Goal: Task Accomplishment & Management: Manage account settings

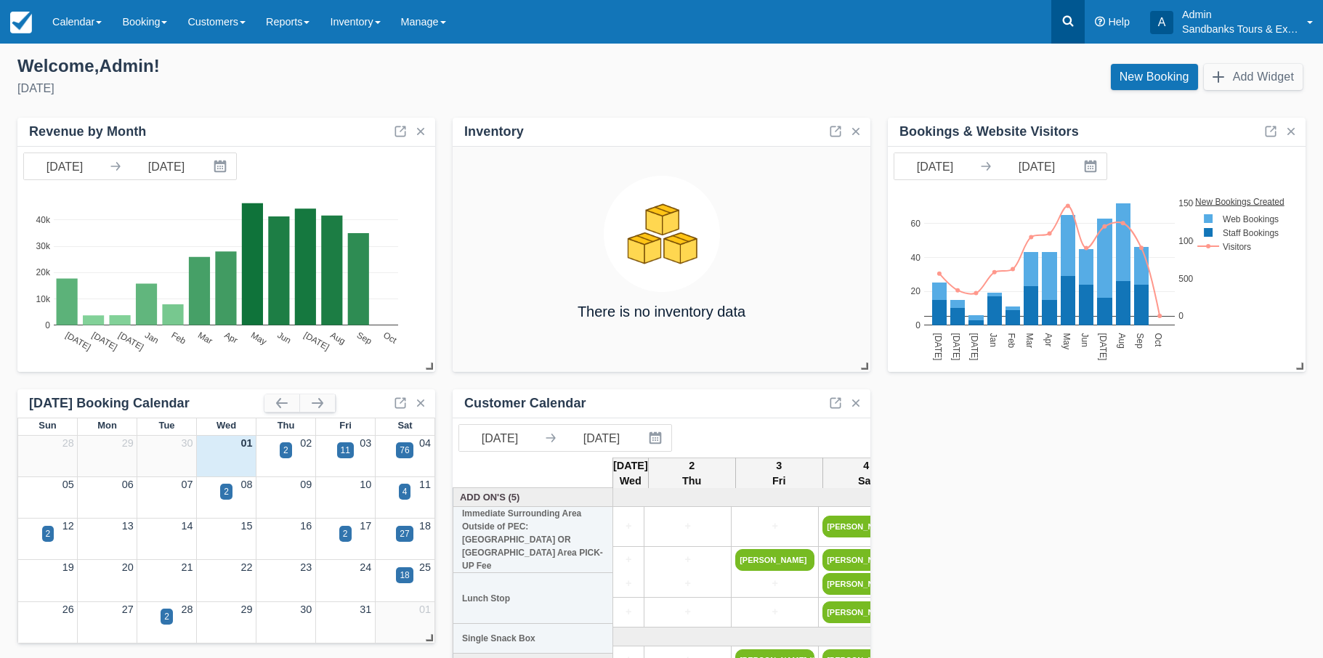
click at [1064, 24] on icon at bounding box center [1068, 21] width 15 height 15
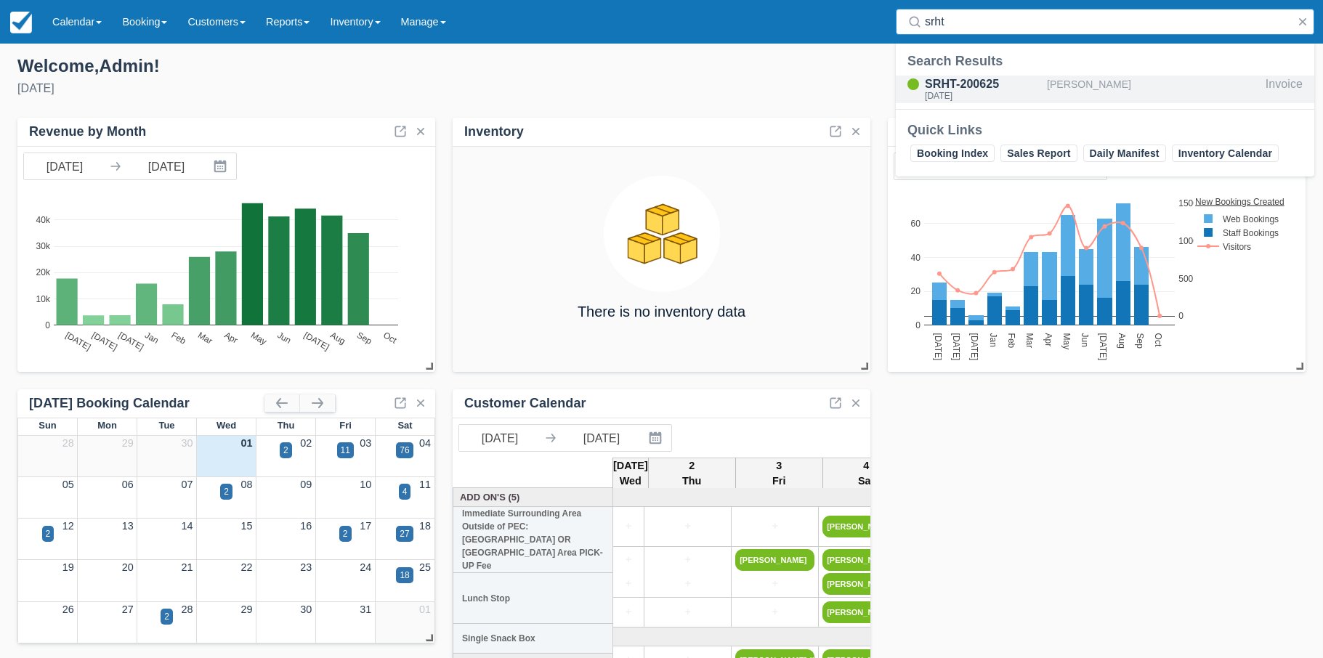
type input "srht"
click at [971, 84] on div "SRHT-200625" at bounding box center [983, 84] width 116 height 17
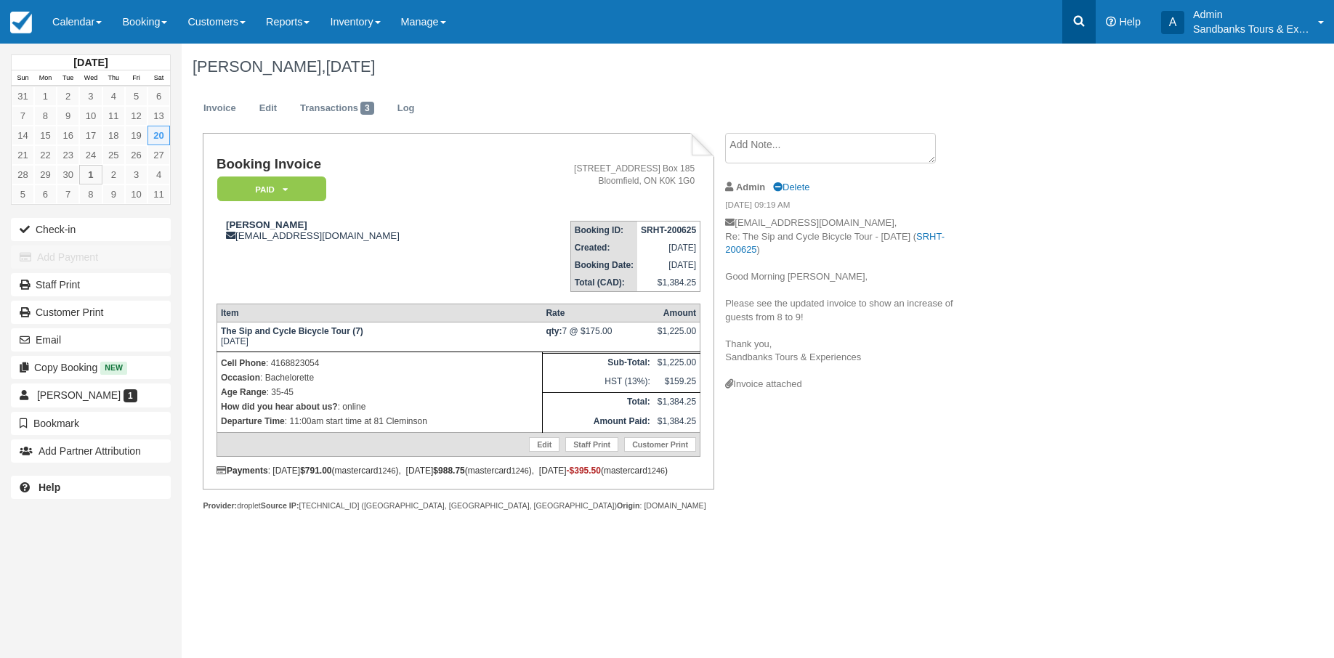
click at [1076, 20] on icon at bounding box center [1079, 21] width 15 height 15
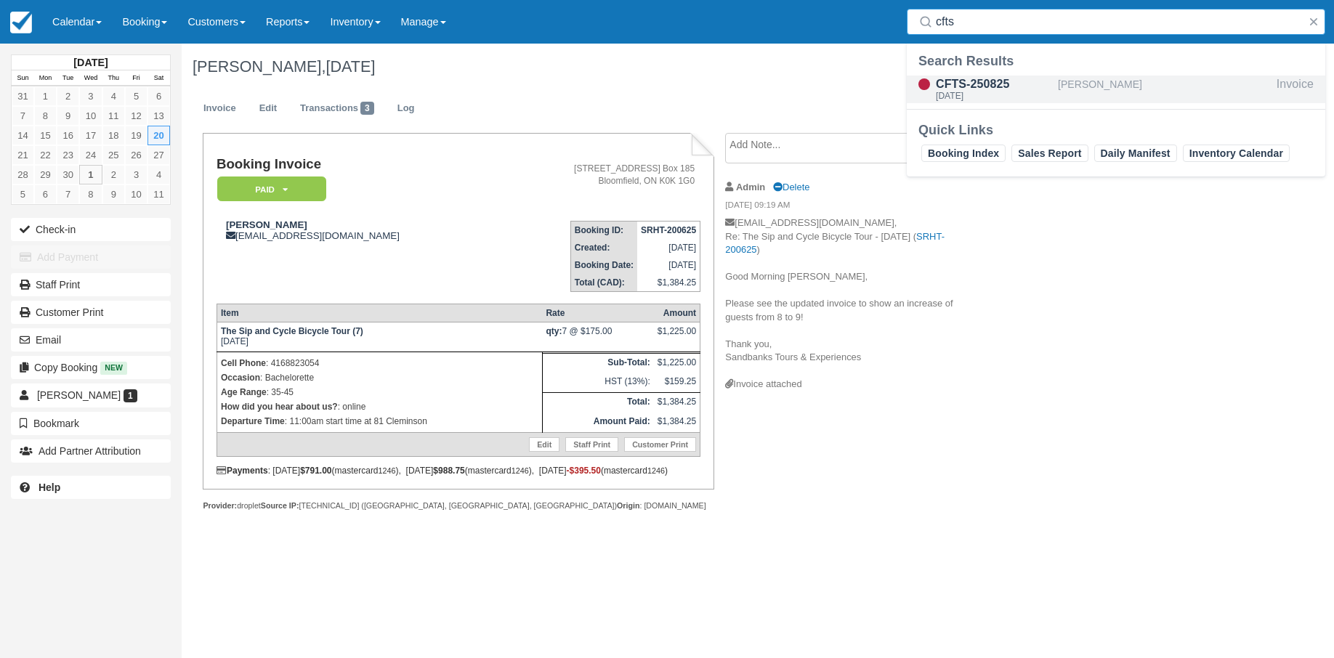
type input "cfts"
click at [994, 82] on div "CFTS-250825" at bounding box center [994, 84] width 116 height 17
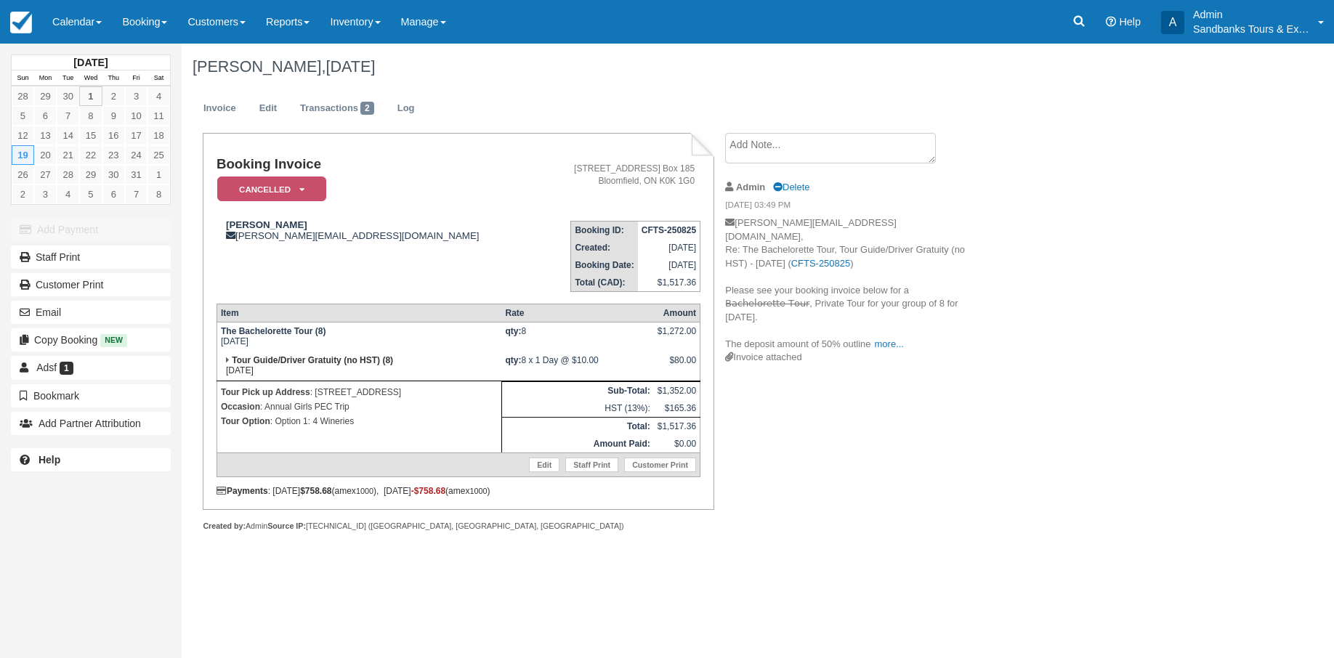
click at [909, 448] on div "Booking Invoice Cancelled   Pending Deposit Hold Deposit Paid Waiting BOOKED GI…" at bounding box center [581, 348] width 799 height 430
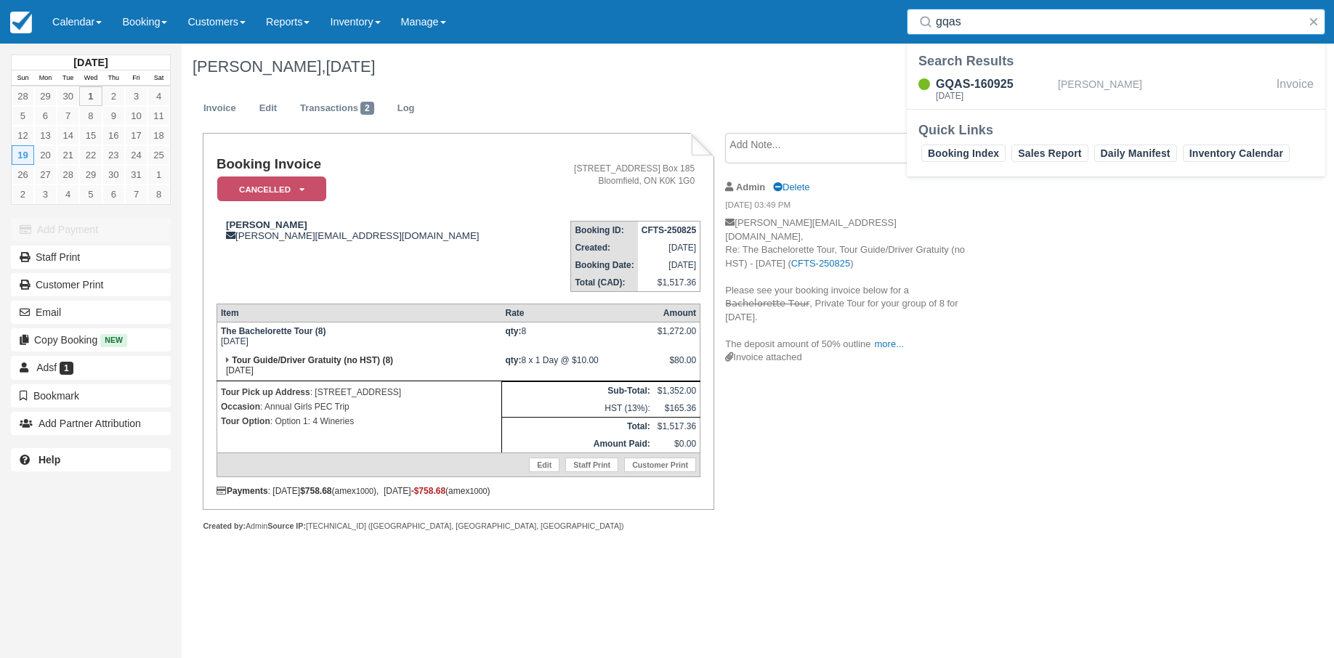
type input "gqas"
click at [976, 75] on div "GQAS-160925 Sat Oct 4, 2025 Melanie AndersonEbel Invoice" at bounding box center [1116, 91] width 418 height 36
click at [976, 86] on div "GQAS-160925" at bounding box center [994, 84] width 116 height 17
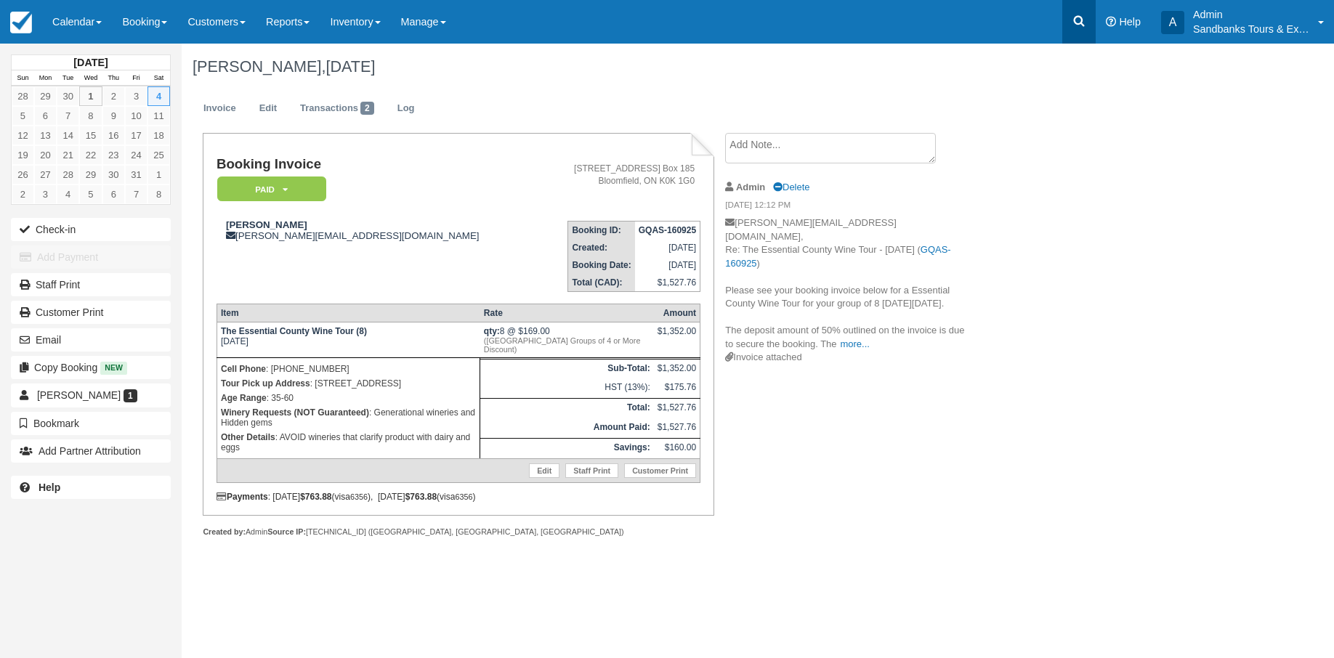
click at [1079, 18] on icon at bounding box center [1079, 21] width 15 height 15
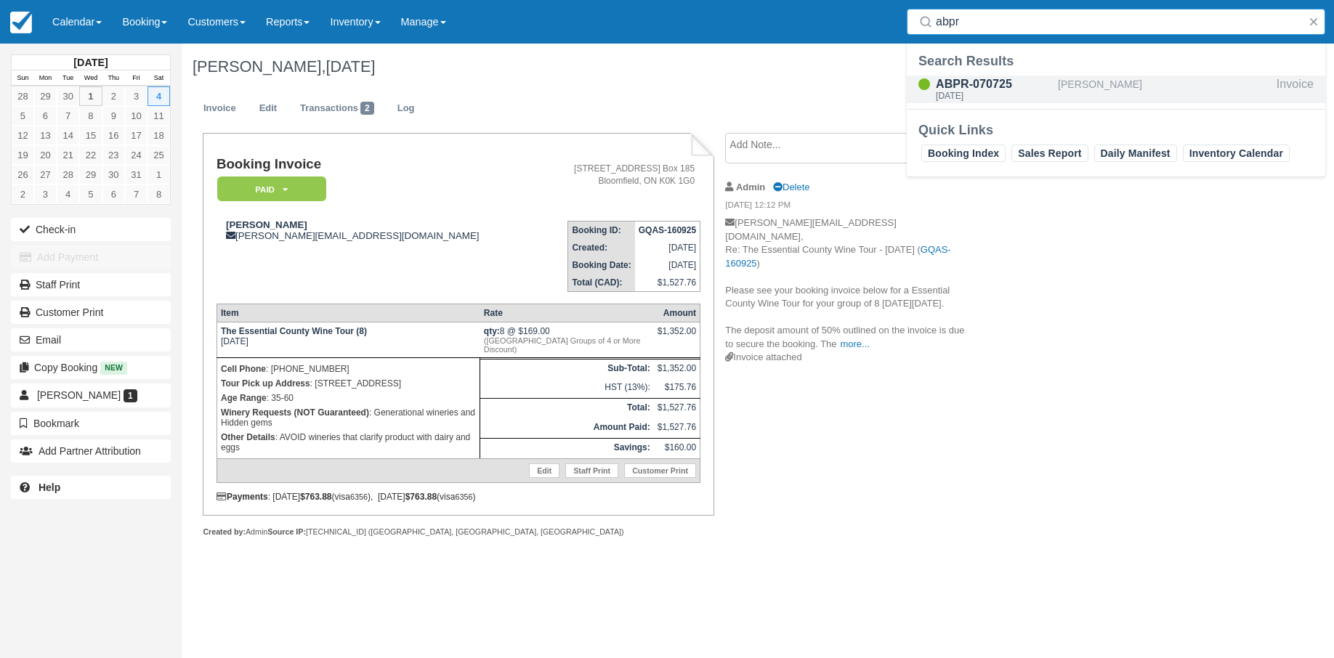
type input "abpr"
click at [973, 89] on div "ABPR-070725" at bounding box center [994, 84] width 116 height 17
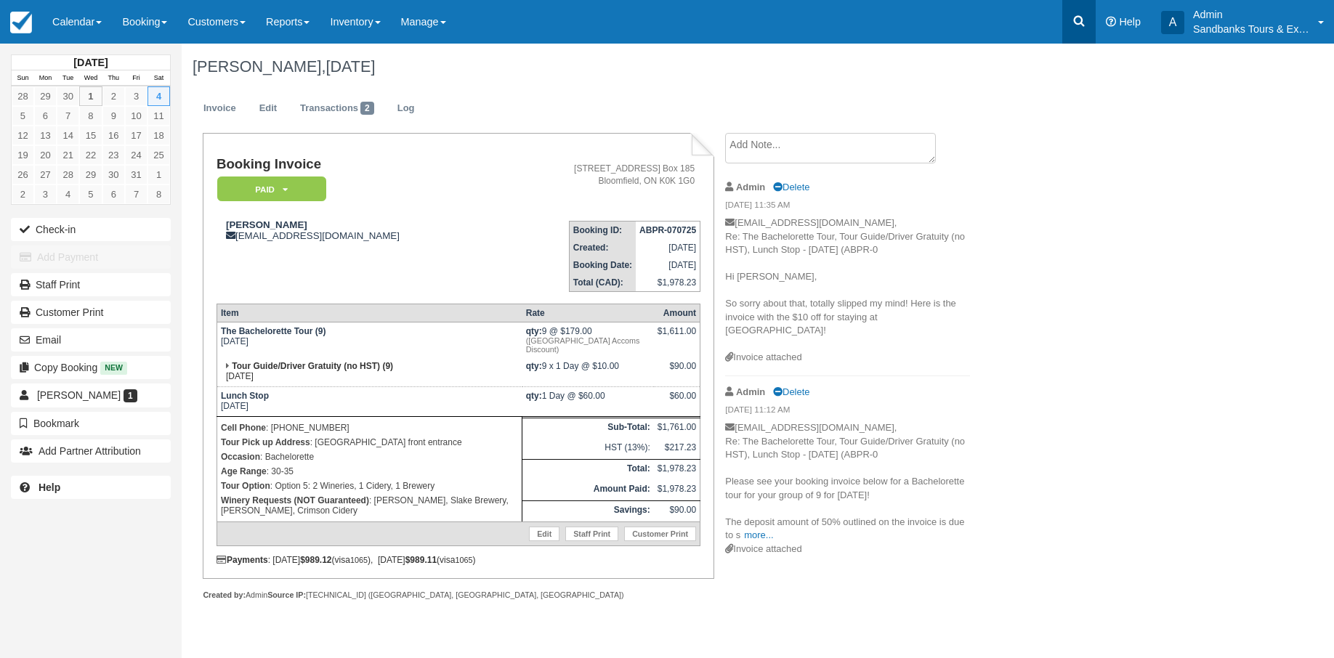
click at [1070, 19] on link at bounding box center [1078, 22] width 33 height 44
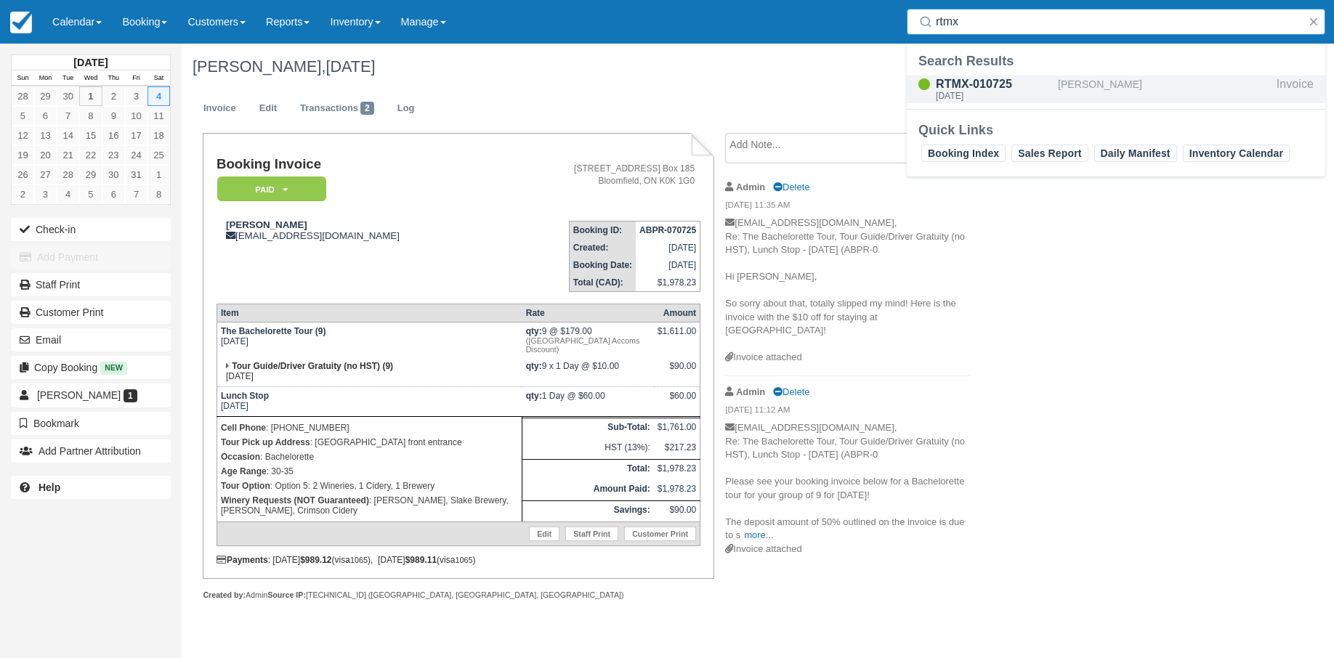
type input "rtmx"
click at [978, 79] on div "RTMX-010725" at bounding box center [994, 84] width 116 height 17
